Goal: Task Accomplishment & Management: Manage account settings

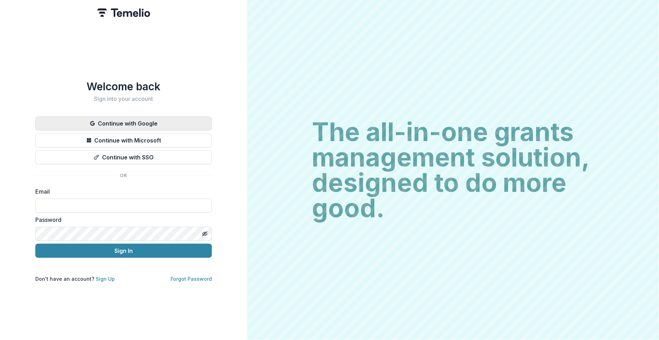
click at [91, 122] on icon "button" at bounding box center [92, 123] width 5 height 5
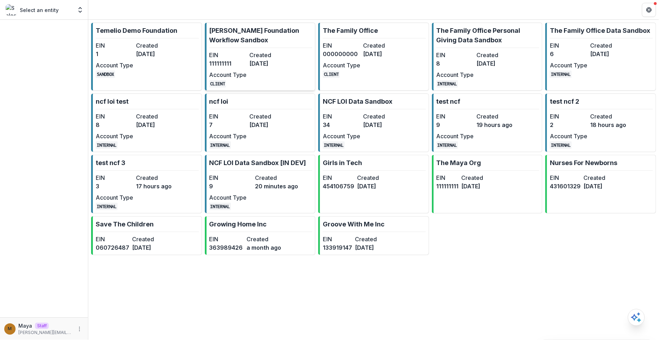
click at [265, 48] on link "Nathan Cummings Foundation Workflow Sandbox EIN 111111111 Created 5 months ago …" at bounding box center [260, 57] width 111 height 68
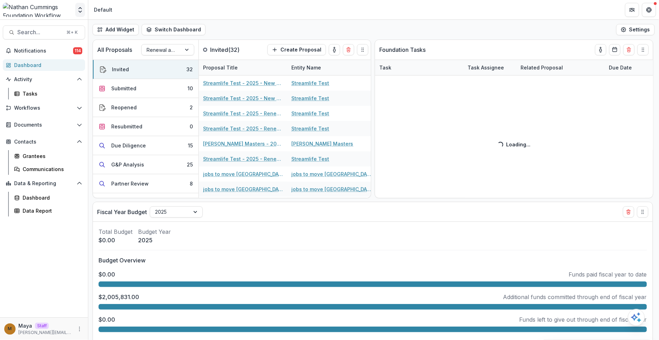
click at [76, 11] on button "Open entity switcher" at bounding box center [80, 10] width 10 height 14
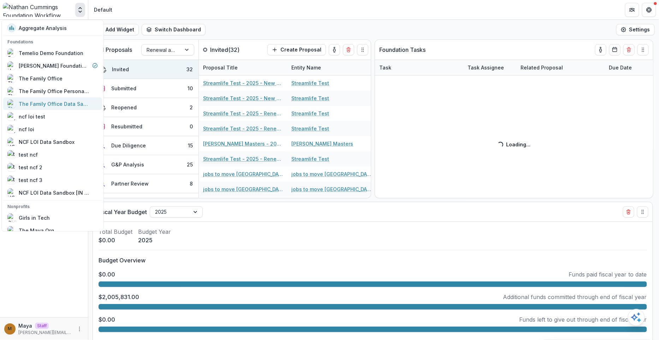
scroll to position [72, 0]
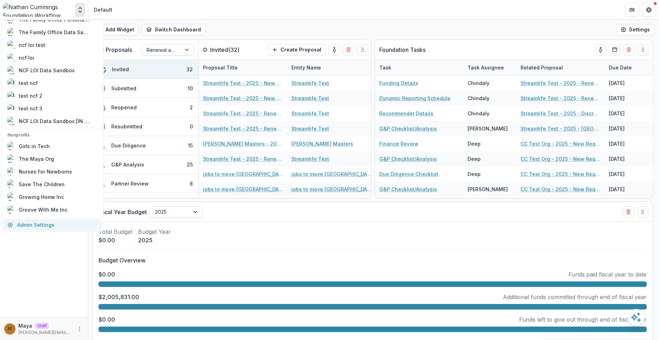
click at [36, 222] on link "Admin Settings" at bounding box center [52, 225] width 99 height 12
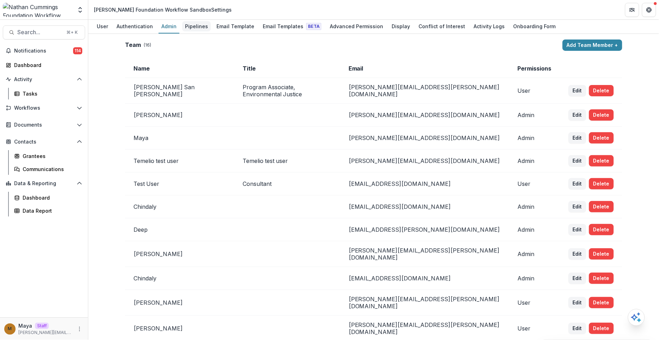
click at [196, 26] on div "Pipelines" at bounding box center [196, 26] width 29 height 10
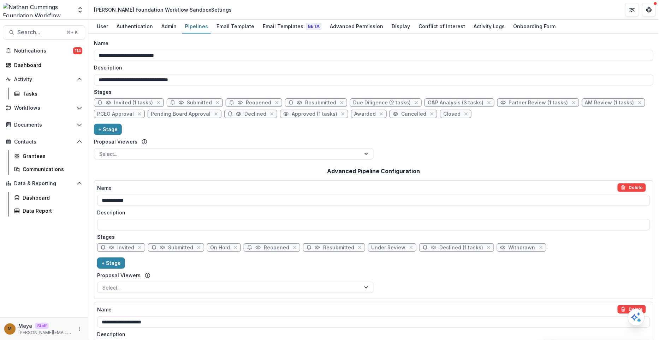
click at [248, 112] on span "Declined" at bounding box center [255, 114] width 22 height 6
select select "******"
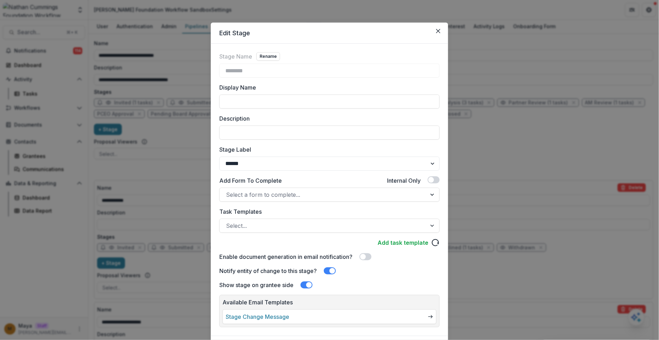
click at [248, 314] on link "Stage Change Message" at bounding box center [258, 317] width 64 height 8
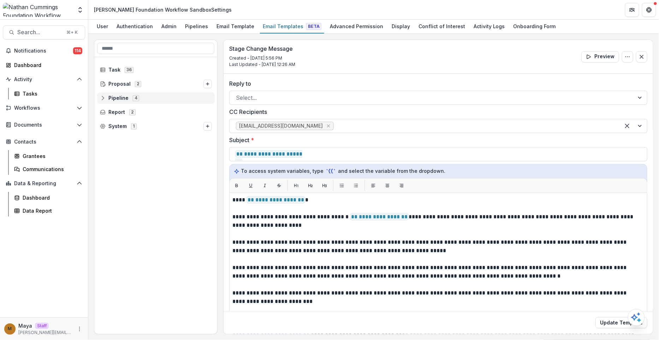
click at [101, 94] on div "Pipeline 4" at bounding box center [156, 98] width 118 height 11
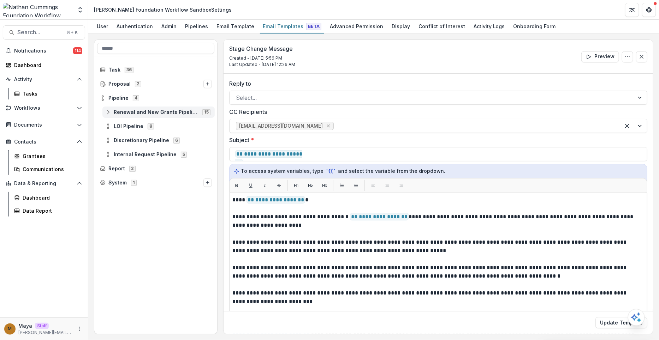
click at [107, 115] on div "Renewal and New Grants Pipeline 15" at bounding box center [158, 112] width 112 height 11
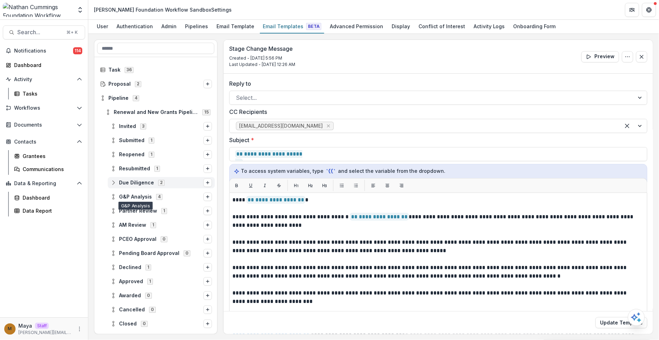
click at [121, 181] on span "Due Diligence" at bounding box center [136, 183] width 35 height 6
click at [126, 266] on span "Declined" at bounding box center [130, 268] width 22 height 6
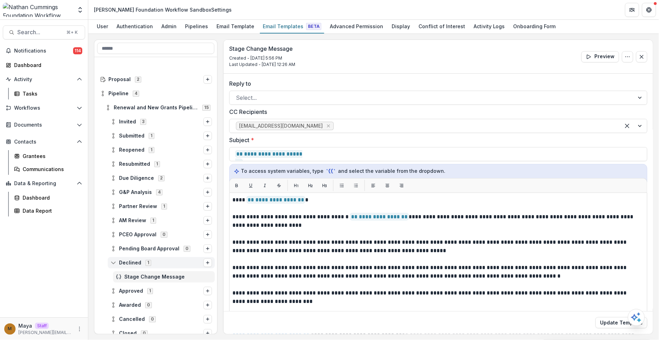
scroll to position [81, 0]
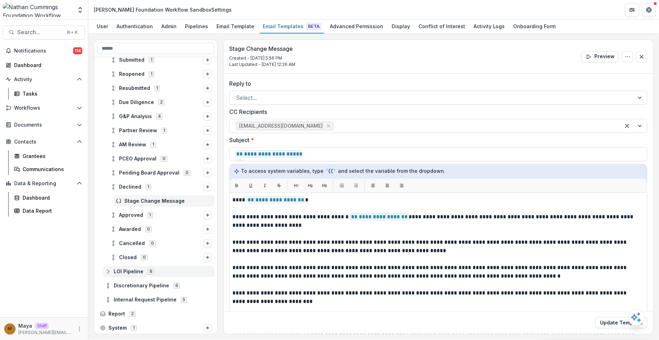
click at [114, 273] on span "LOI Pipeline" at bounding box center [129, 272] width 30 height 6
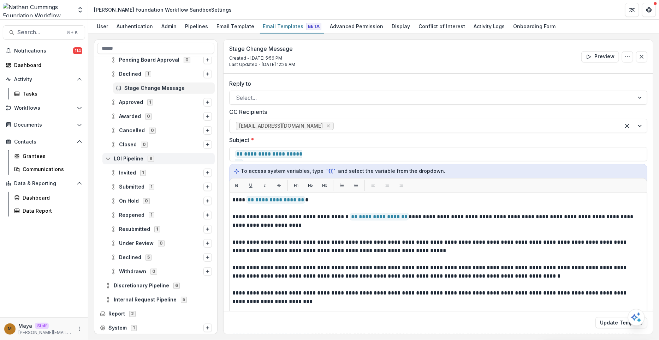
scroll to position [193, 0]
click at [126, 252] on div "Declined 5" at bounding box center [161, 257] width 107 height 11
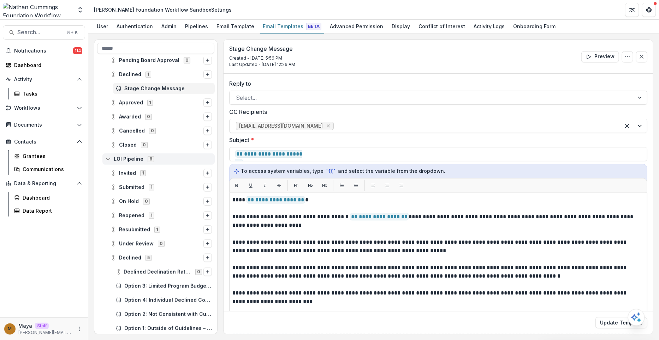
click at [109, 157] on icon at bounding box center [108, 159] width 6 height 6
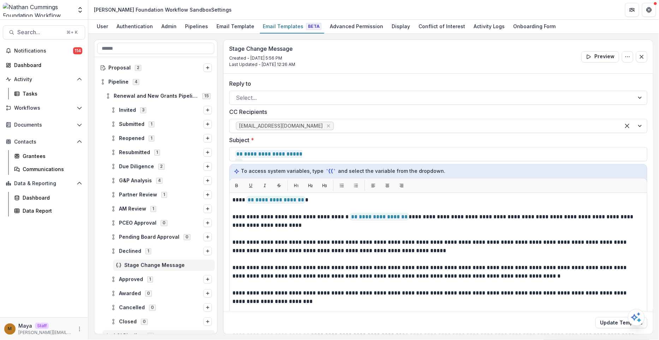
scroll to position [16, 0]
click at [111, 97] on span "Renewal and New Grants Pipeline 15" at bounding box center [158, 96] width 107 height 6
